Goal: Task Accomplishment & Management: Manage account settings

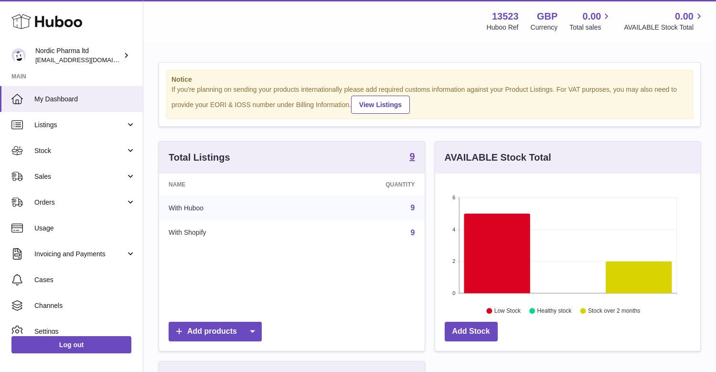
scroll to position [149, 265]
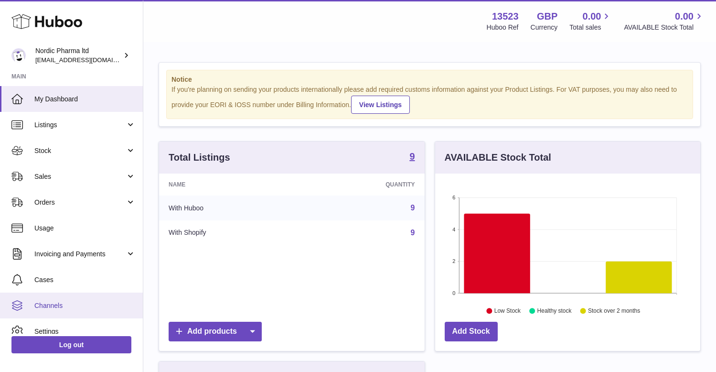
click at [52, 298] on link "Channels" at bounding box center [71, 305] width 143 height 26
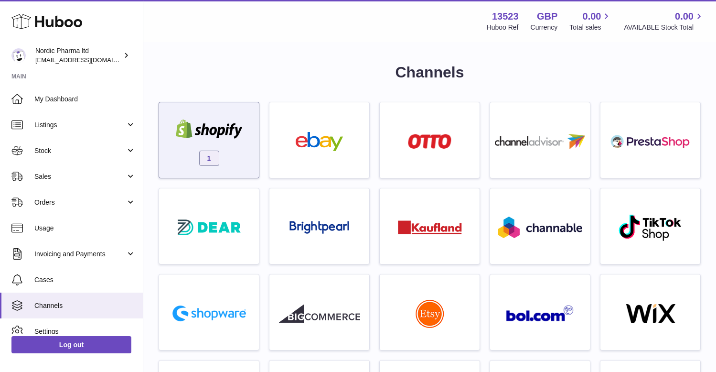
click at [211, 139] on div at bounding box center [209, 130] width 81 height 22
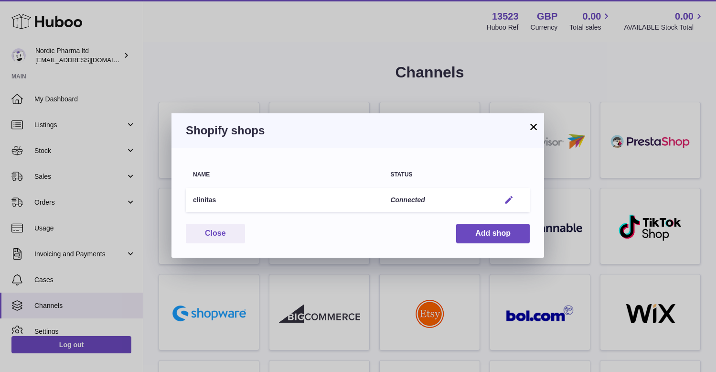
click at [505, 200] on em "button" at bounding box center [509, 200] width 10 height 10
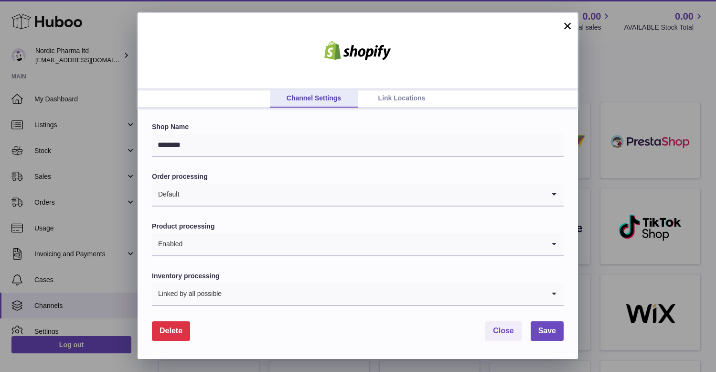
click at [398, 99] on link "Link Locations" at bounding box center [402, 98] width 88 height 18
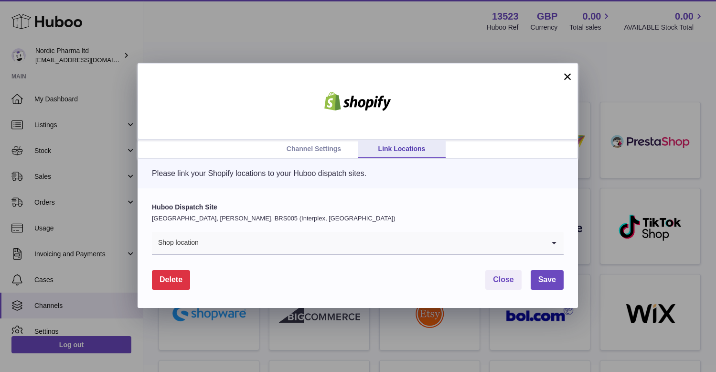
click at [213, 245] on input "Search for option" at bounding box center [372, 243] width 346 height 22
click at [179, 178] on p "Please link your Shopify locations to your Huboo dispatch sites." at bounding box center [358, 173] width 412 height 11
click at [306, 147] on link "Channel Settings" at bounding box center [314, 149] width 88 height 18
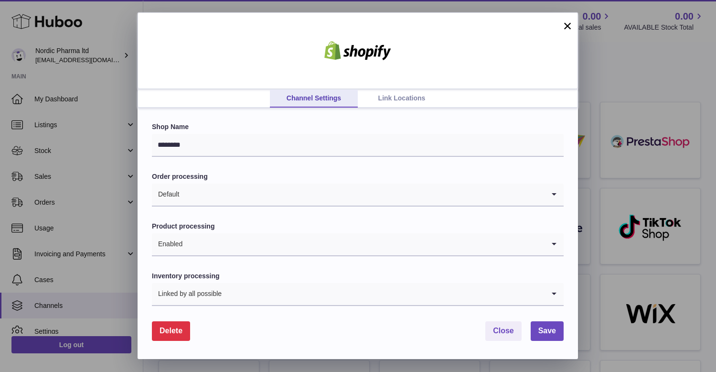
click at [396, 98] on link "Link Locations" at bounding box center [402, 98] width 88 height 18
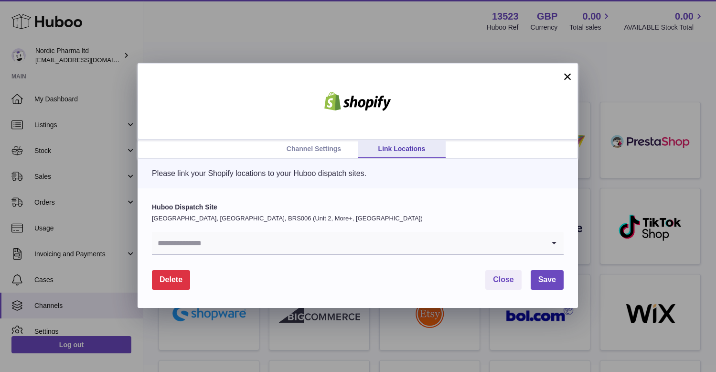
click at [198, 247] on input "Search for option" at bounding box center [348, 243] width 393 height 22
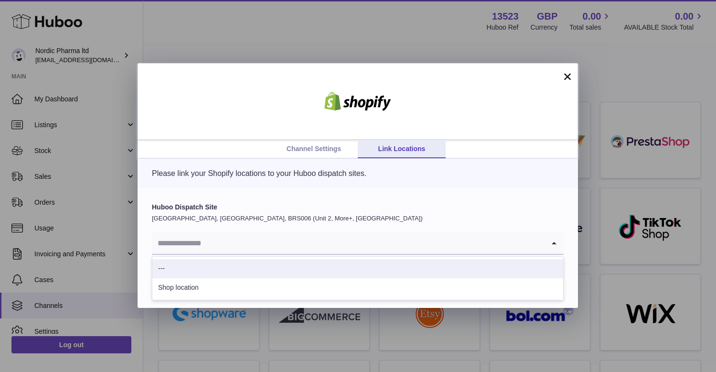
click at [189, 276] on li "---" at bounding box center [357, 268] width 411 height 19
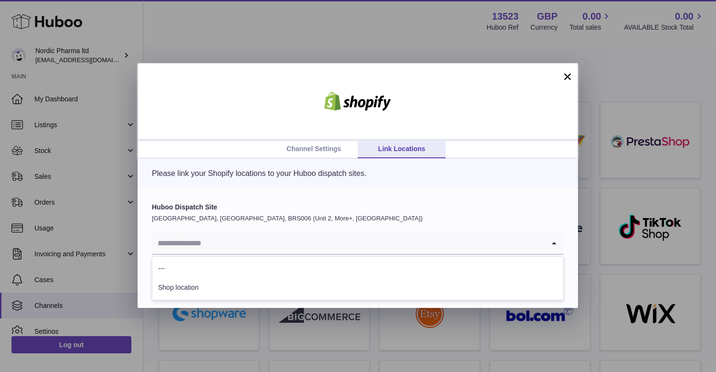
click at [198, 240] on input "Search for option" at bounding box center [348, 243] width 393 height 22
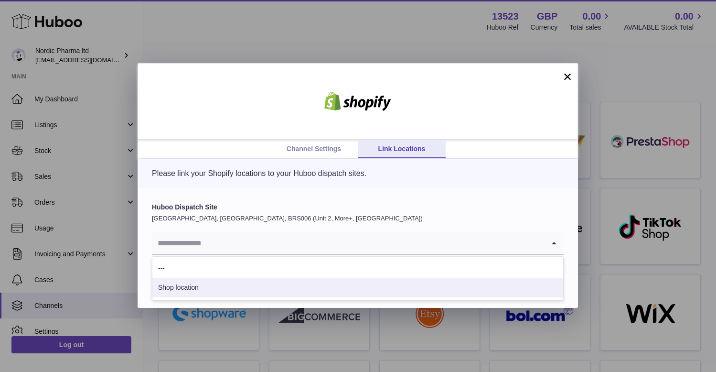
click at [197, 289] on li "Shop location" at bounding box center [357, 287] width 411 height 19
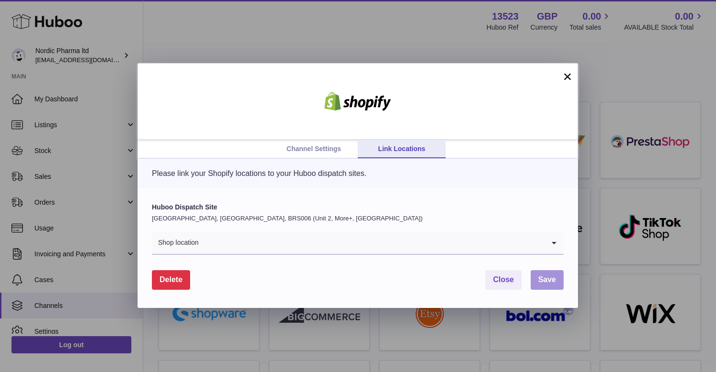
click at [551, 280] on span "Save" at bounding box center [548, 279] width 18 height 8
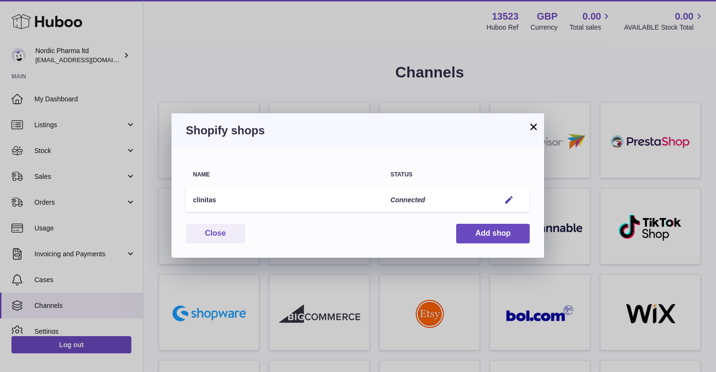
click at [530, 127] on button "×" at bounding box center [533, 126] width 11 height 11
